Goal: Information Seeking & Learning: Get advice/opinions

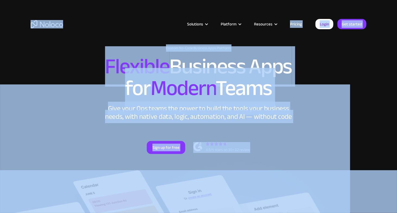
click at [66, 35] on div "Solutions Use Cases Business Types Project Management Keep track of customers, …" at bounding box center [198, 30] width 347 height 32
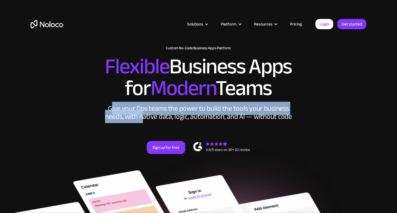
drag, startPoint x: 113, startPoint y: 108, endPoint x: 145, endPoint y: 115, distance: 32.8
click at [145, 115] on div "Give your Ops teams the power to build the tools your business needs, with nati…" at bounding box center [199, 113] width 190 height 16
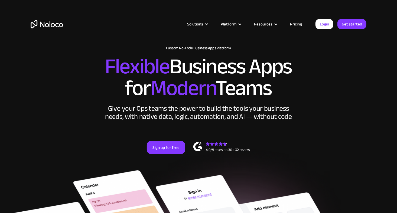
click at [57, 104] on div "New: Connect Noloco to Stripe Custom No-Code Business Apps Platform Flexible Bu…" at bounding box center [198, 106] width 347 height 130
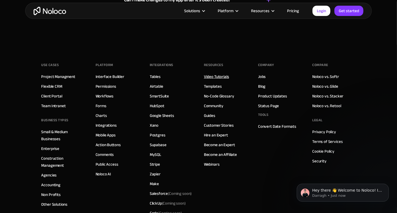
click at [221, 74] on link "Video Tutorials" at bounding box center [216, 76] width 25 height 7
click at [219, 106] on link "Community" at bounding box center [214, 105] width 20 height 7
click at [225, 132] on link "Hire an Expert" at bounding box center [216, 135] width 24 height 7
click at [224, 143] on link "Become an Expert" at bounding box center [219, 145] width 31 height 7
click at [228, 152] on link "Become an Affiliate" at bounding box center [220, 154] width 33 height 7
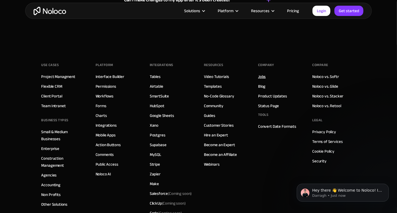
click at [263, 76] on link "Jobs" at bounding box center [262, 76] width 8 height 7
click at [326, 191] on p "Hey there 👋 Welcome to Noloco! If you have any questions, just reply to this me…" at bounding box center [347, 190] width 70 height 5
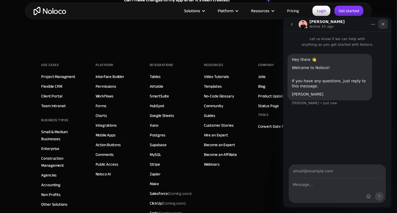
click at [380, 24] on div "Close" at bounding box center [383, 24] width 10 height 10
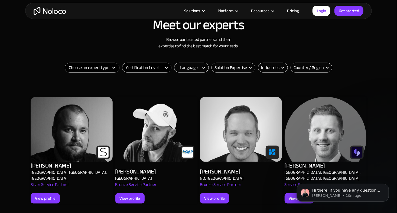
scroll to position [187, 0]
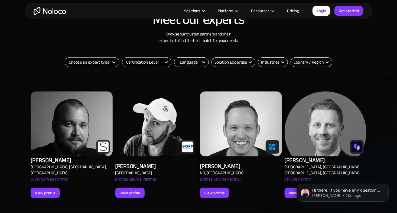
click at [148, 61] on select "Certification Level Not Certified Certified Expert Level 1" at bounding box center [147, 62] width 49 height 9
click at [100, 65] on select "Choose an expert type Agency Freelancer" at bounding box center [92, 62] width 54 height 9
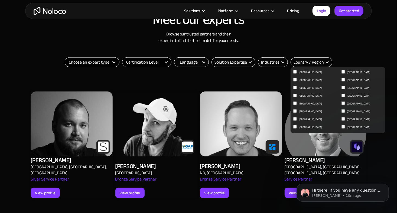
click at [308, 64] on div "Country / Region" at bounding box center [309, 62] width 30 height 7
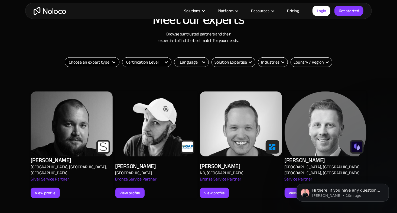
click at [308, 64] on div "Country / Region" at bounding box center [309, 62] width 30 height 7
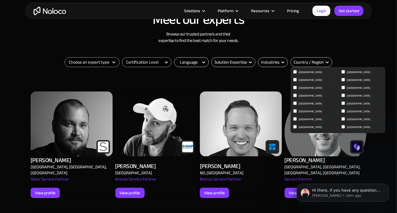
click at [296, 74] on input "Canada" at bounding box center [296, 72] width 4 height 4
checkbox input "true"
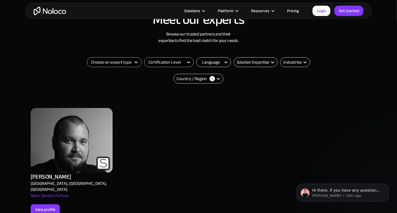
click at [86, 162] on img at bounding box center [72, 140] width 82 height 65
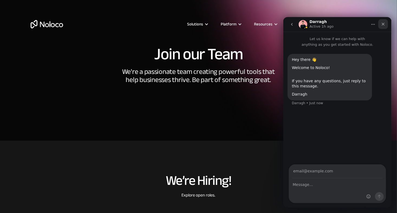
click at [382, 25] on icon "Close" at bounding box center [383, 24] width 3 height 3
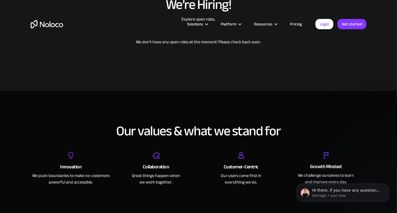
scroll to position [187, 0]
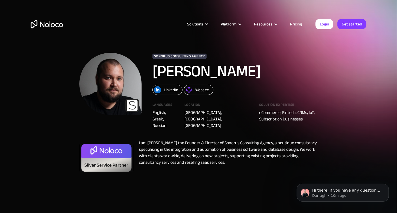
click at [224, 68] on h1 "[PERSON_NAME]" at bounding box center [227, 71] width 149 height 16
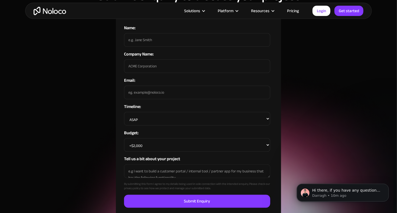
scroll to position [373, 0]
